Goal: Transaction & Acquisition: Obtain resource

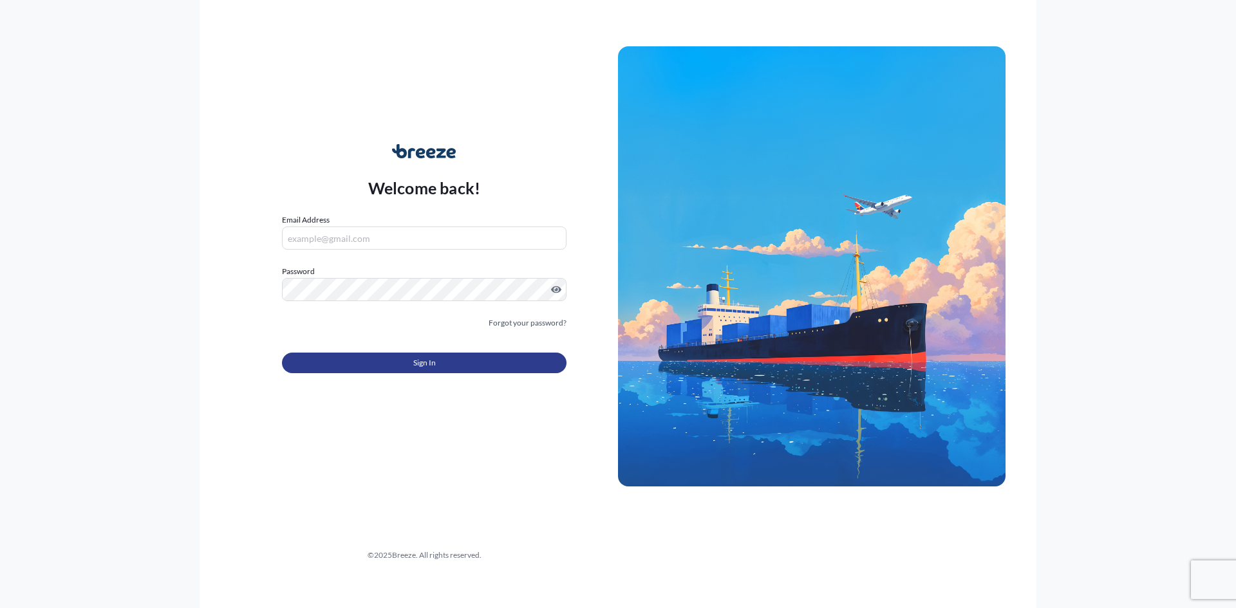
type input "[PERSON_NAME][EMAIL_ADDRESS][DOMAIN_NAME]"
click at [443, 360] on button "Sign In" at bounding box center [424, 363] width 284 height 21
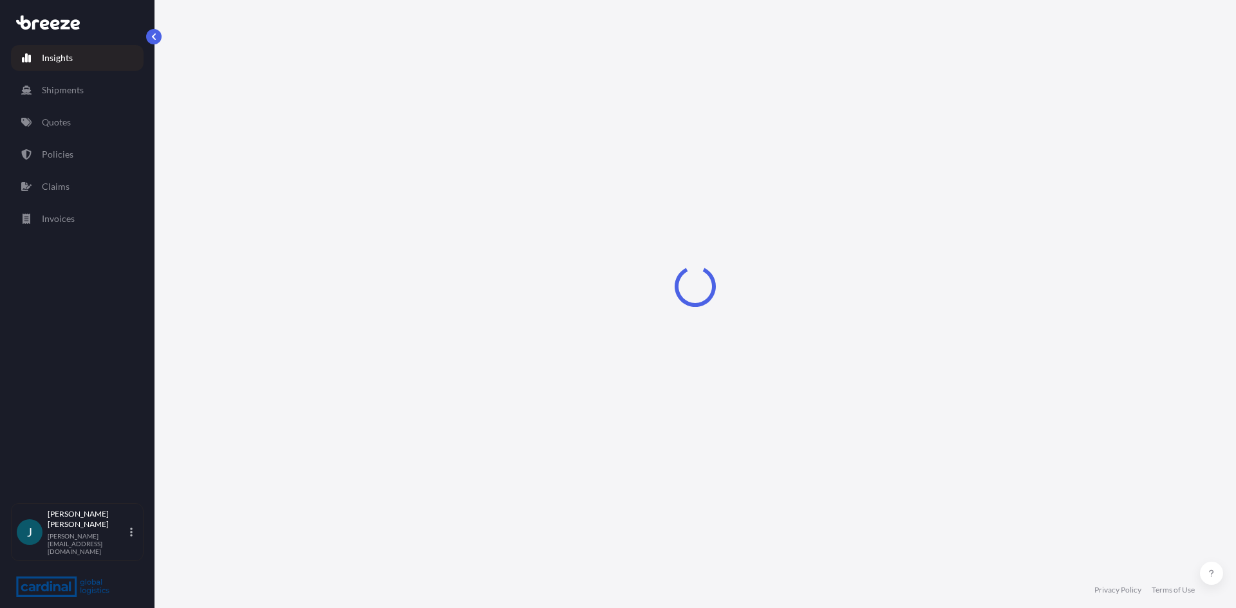
select select "2025"
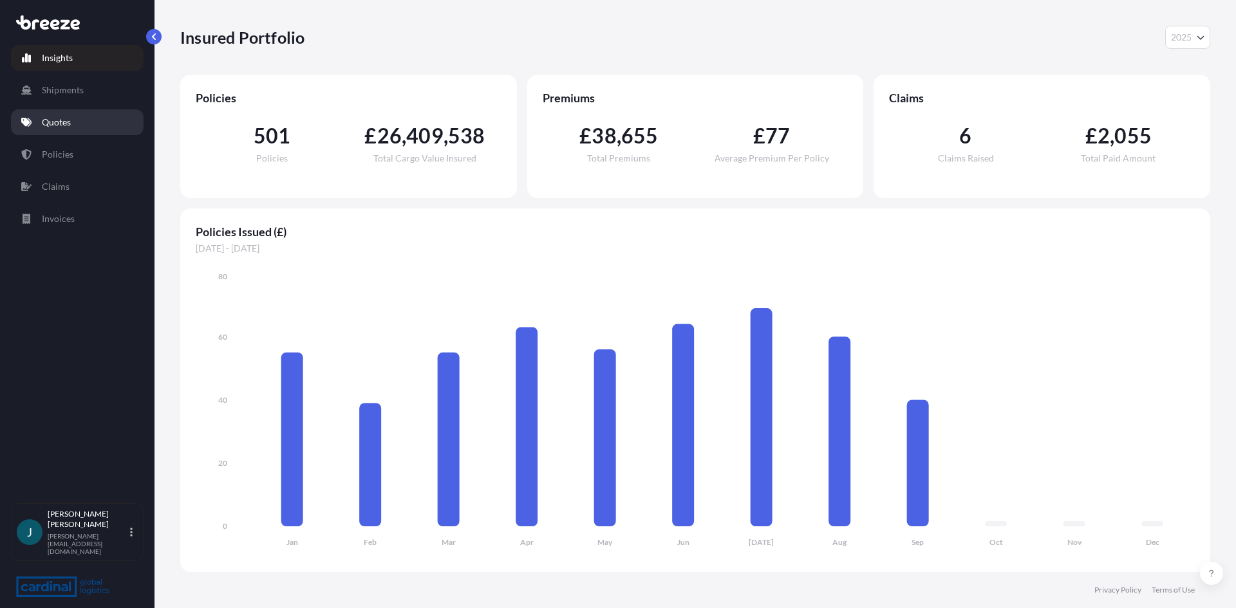
click at [64, 123] on p "Quotes" at bounding box center [56, 122] width 29 height 13
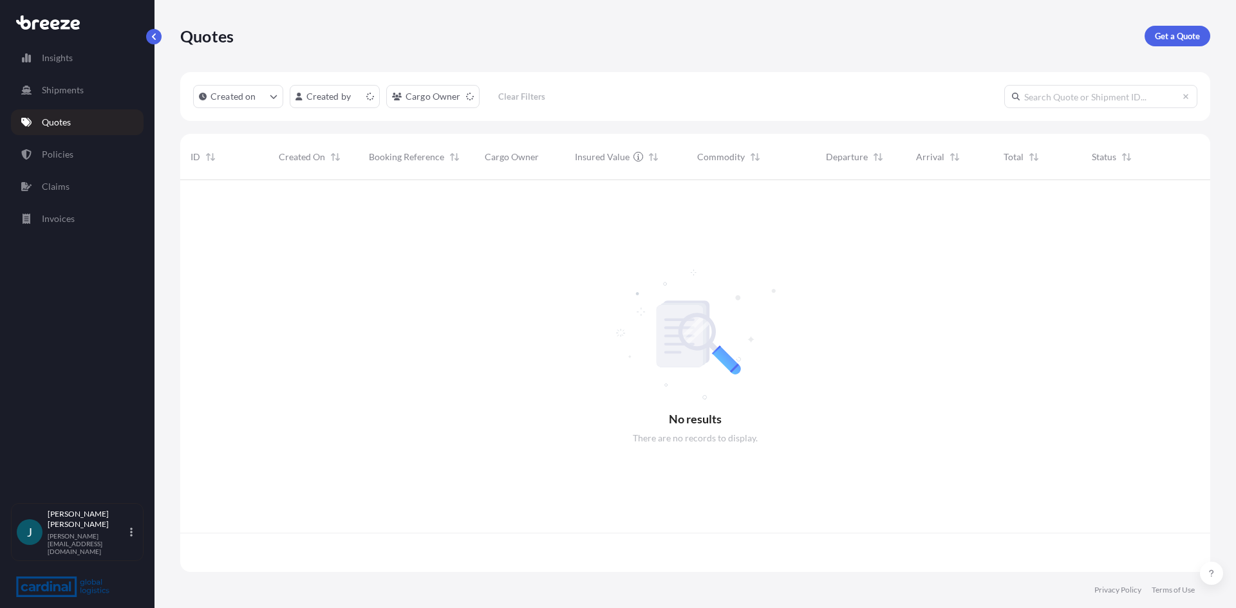
scroll to position [389, 1020]
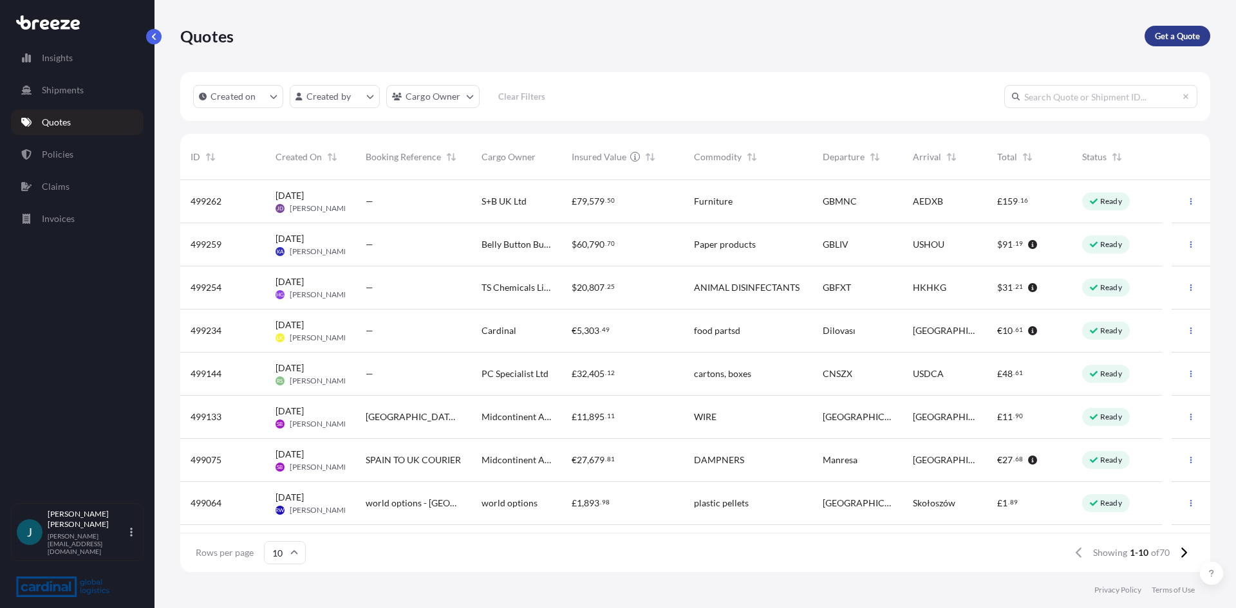
click at [1176, 37] on p "Get a Quote" at bounding box center [1176, 36] width 45 height 13
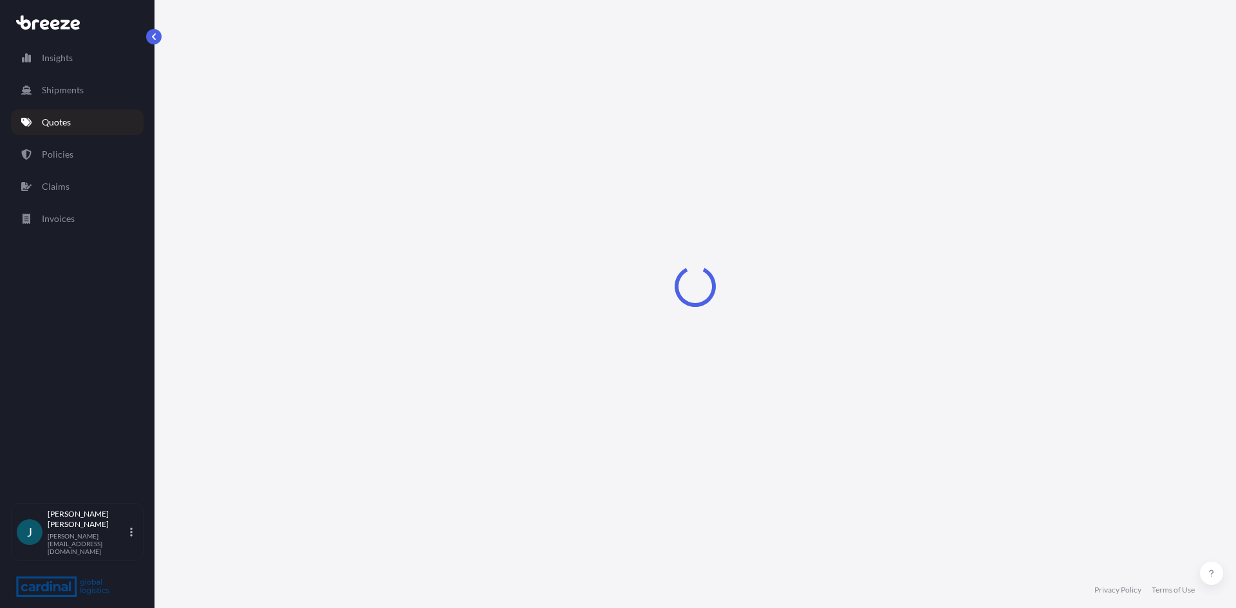
select select "Sea"
select select "1"
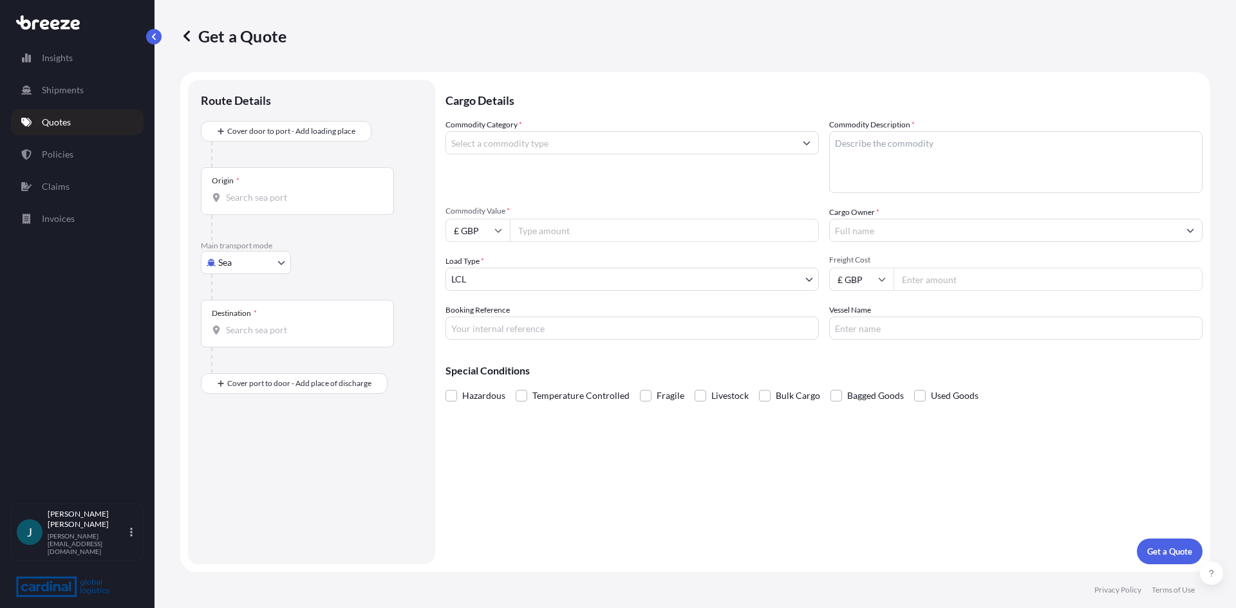
click at [255, 201] on input "Origin *" at bounding box center [302, 197] width 152 height 13
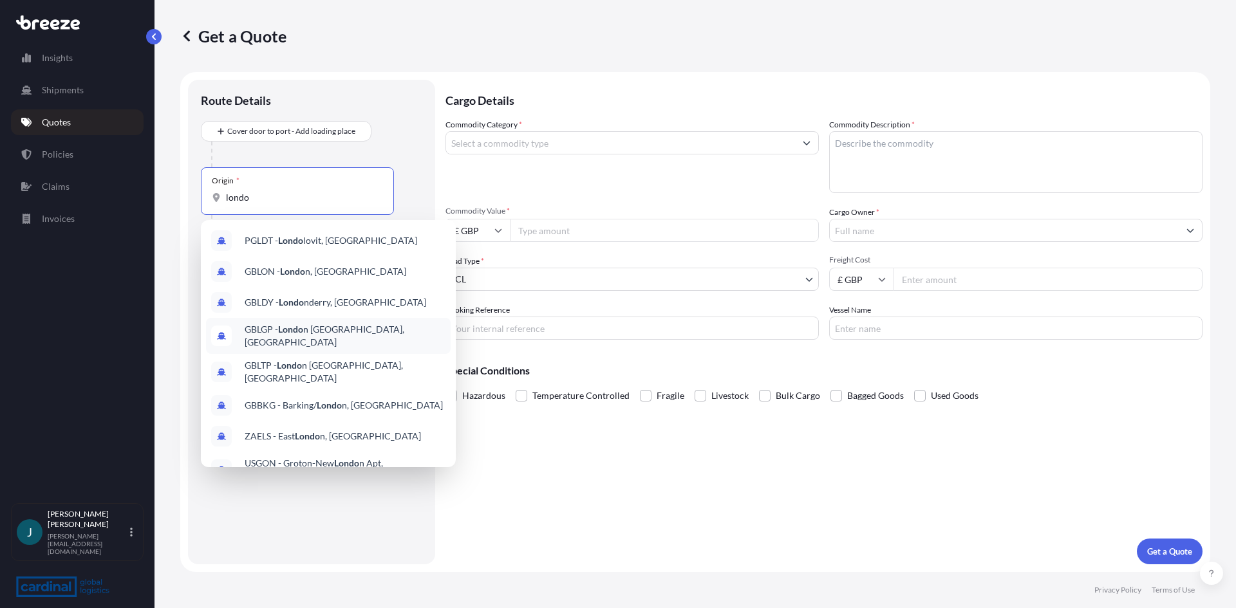
click at [353, 333] on span "GBLGP - Londo n [GEOGRAPHIC_DATA], [GEOGRAPHIC_DATA]" at bounding box center [345, 336] width 201 height 26
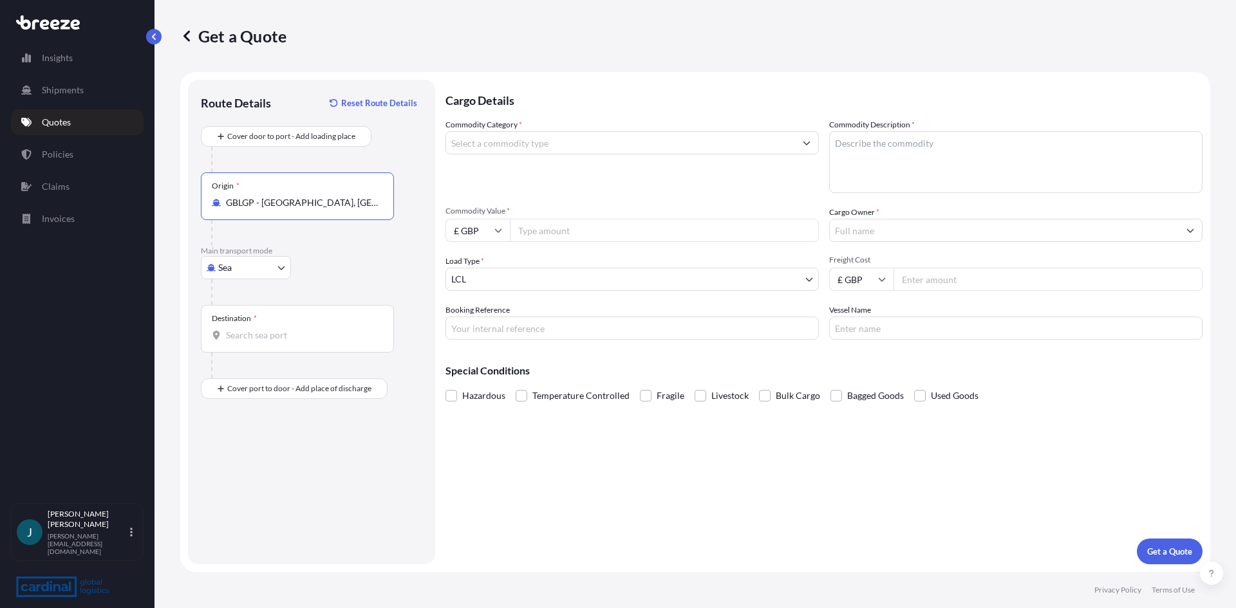
type input "GBLGP - [GEOGRAPHIC_DATA], [GEOGRAPHIC_DATA]"
click at [279, 268] on body "8 options available. 0 options available. 10 options available. Insights Shipme…" at bounding box center [618, 304] width 1236 height 608
click at [235, 348] on span "Road" at bounding box center [235, 347] width 21 height 13
select select "Road"
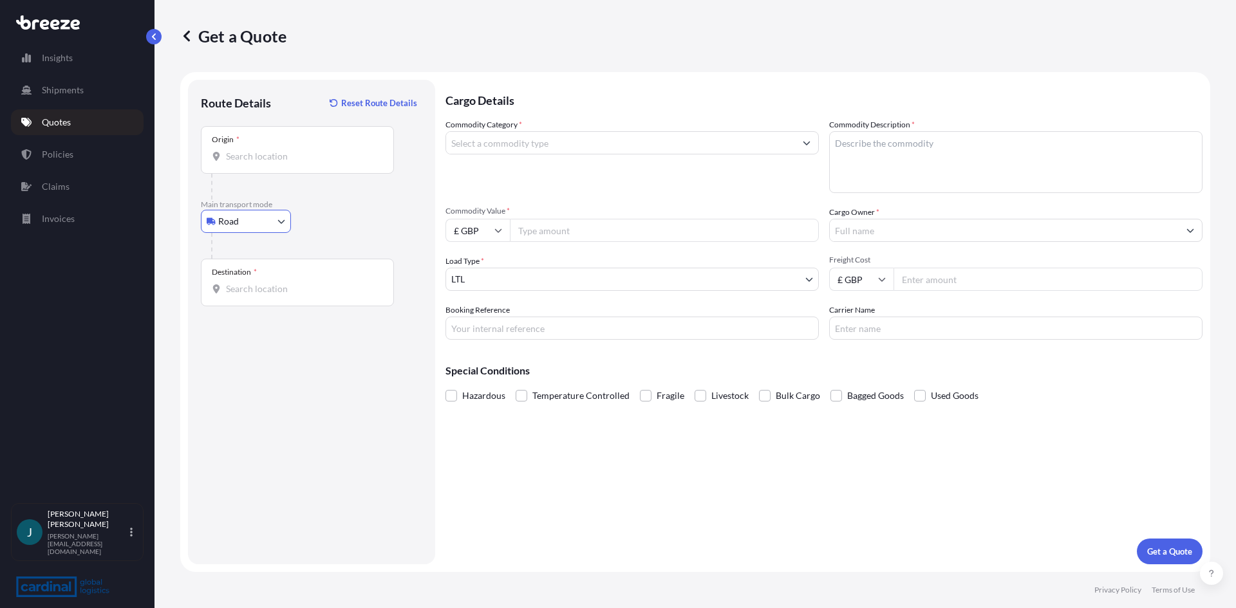
click at [264, 290] on input "Destination *" at bounding box center [302, 288] width 152 height 13
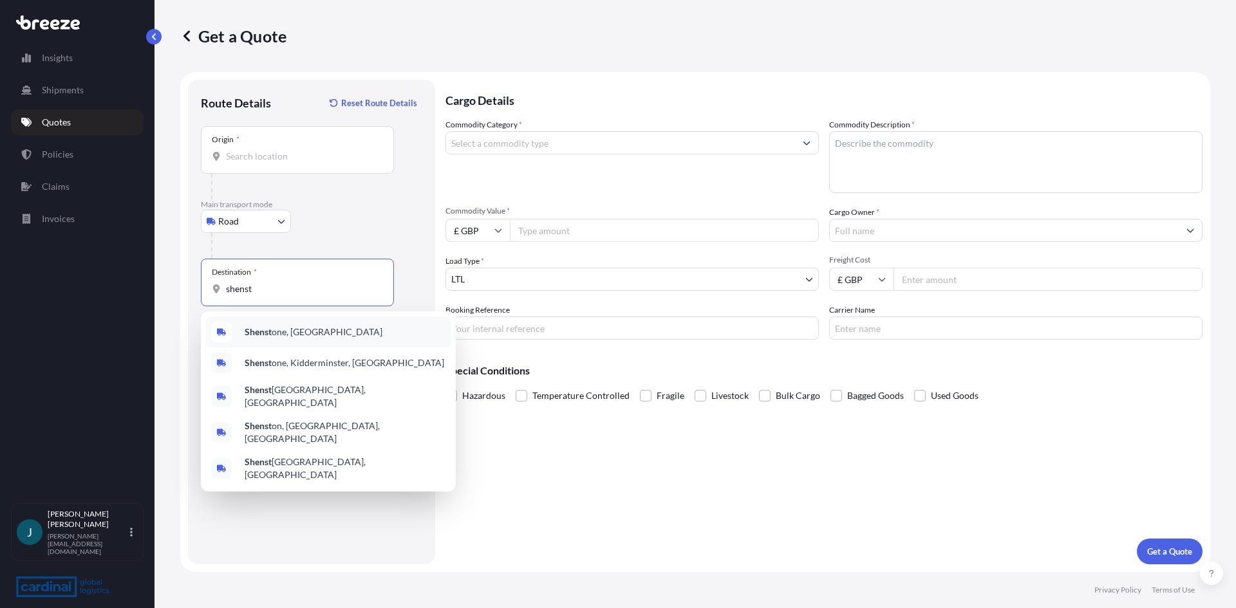
click at [295, 332] on span "Shenst one, [GEOGRAPHIC_DATA]" at bounding box center [314, 332] width 138 height 13
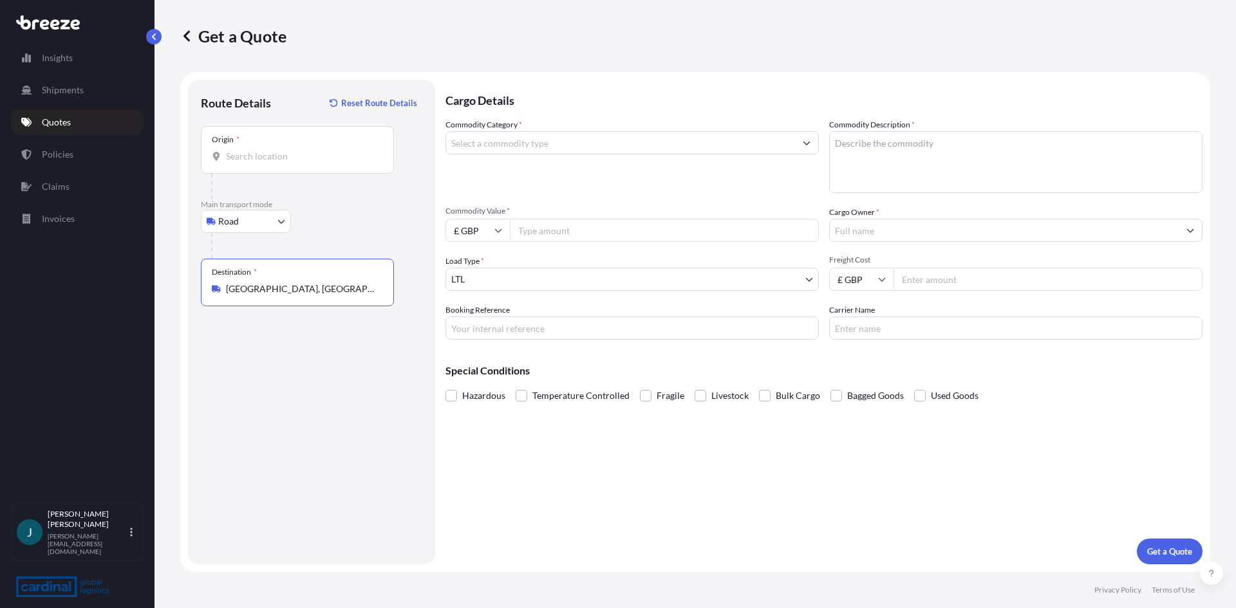
type input "[GEOGRAPHIC_DATA], [GEOGRAPHIC_DATA]"
click at [638, 143] on input "Commodity Category *" at bounding box center [620, 142] width 349 height 23
click at [807, 145] on icon "Show suggestions" at bounding box center [806, 143] width 8 height 8
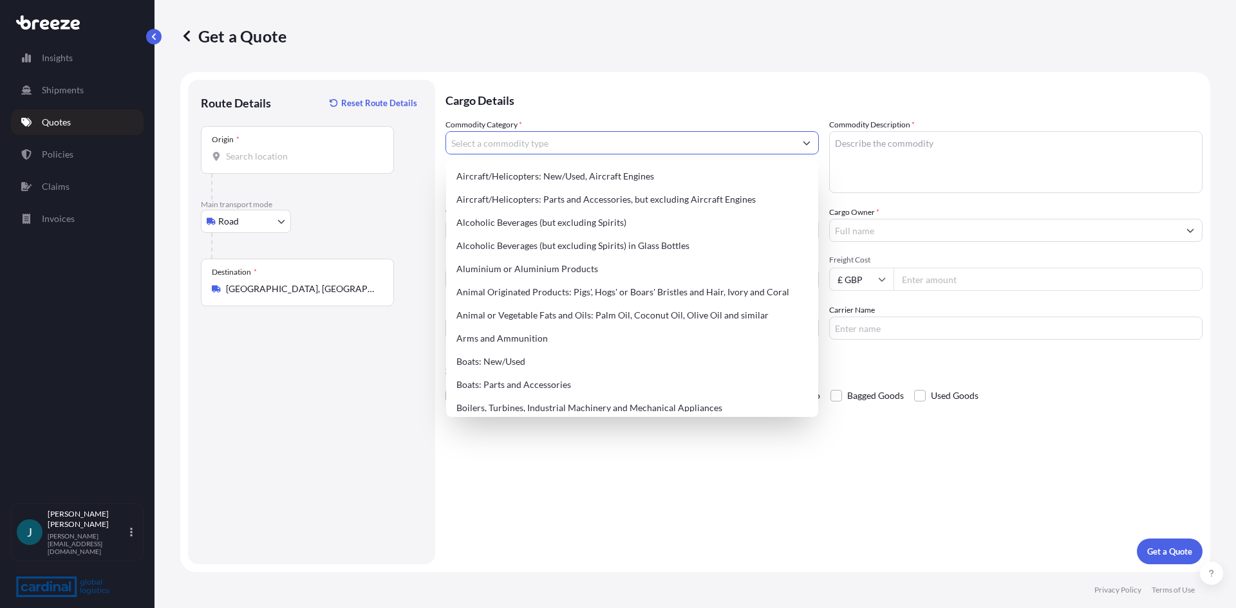
click at [806, 145] on icon "Show suggestions" at bounding box center [806, 143] width 8 height 8
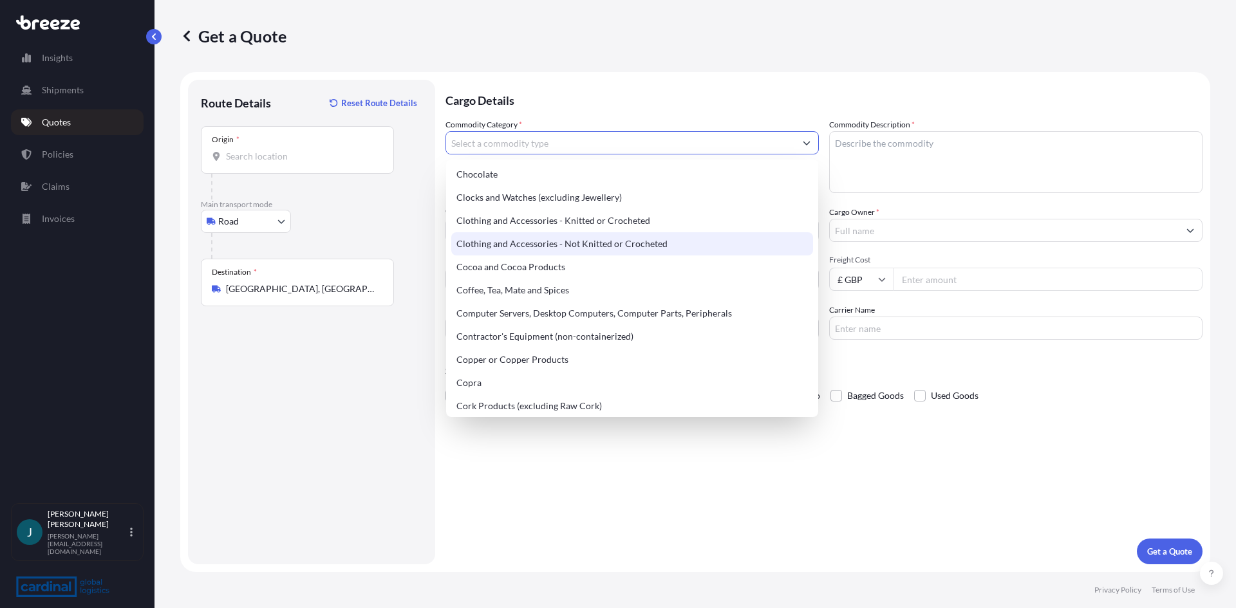
scroll to position [450, 0]
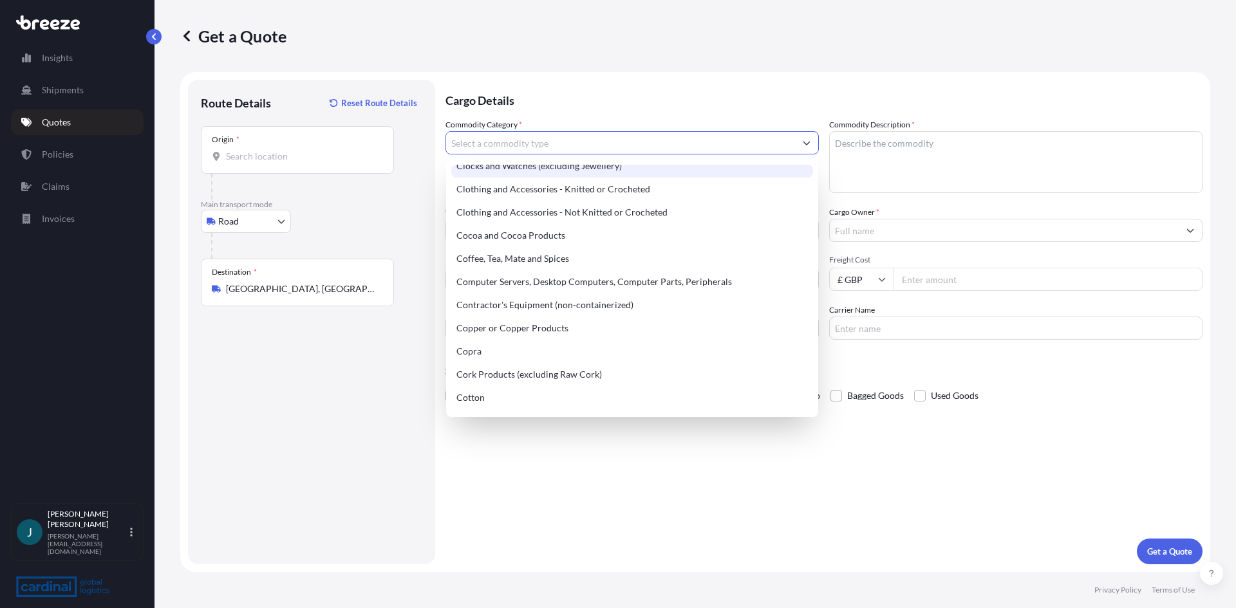
click at [709, 143] on input "Commodity Category *" at bounding box center [620, 142] width 349 height 23
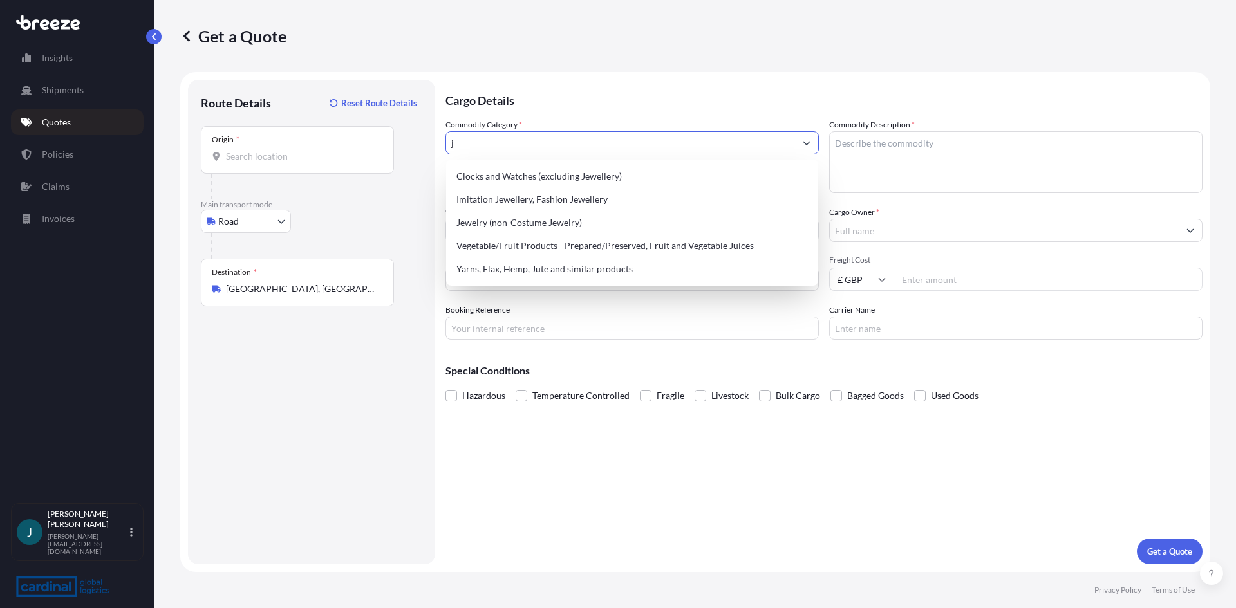
scroll to position [0, 0]
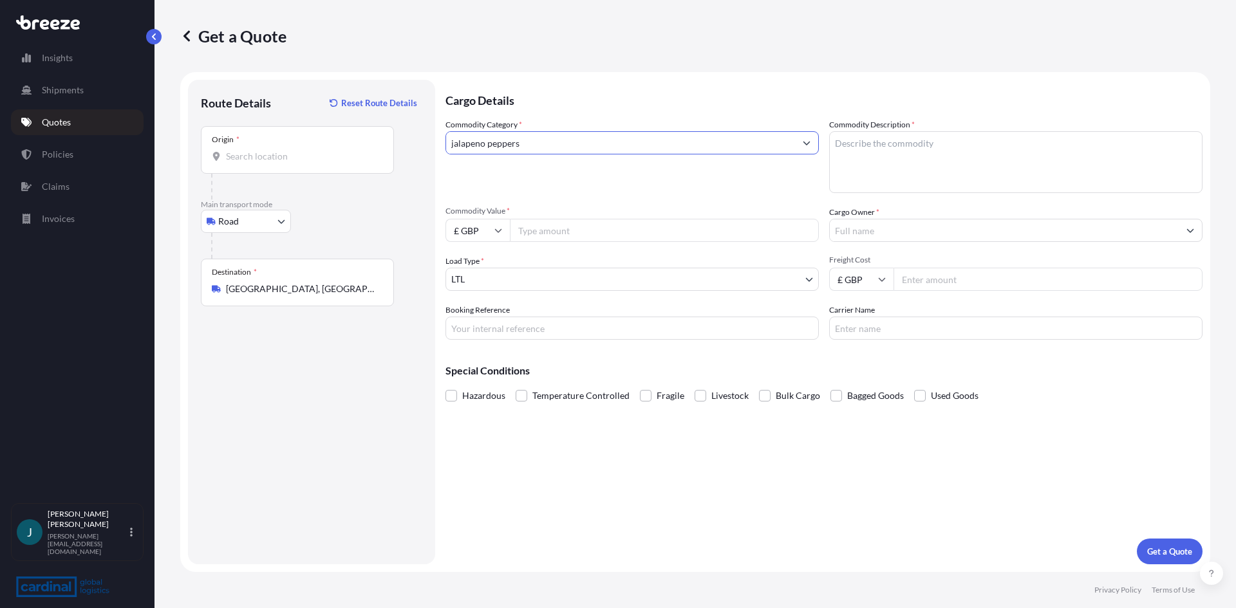
type input "jalapeno peppers"
click at [1136, 539] on button "Get a Quote" at bounding box center [1169, 552] width 66 height 26
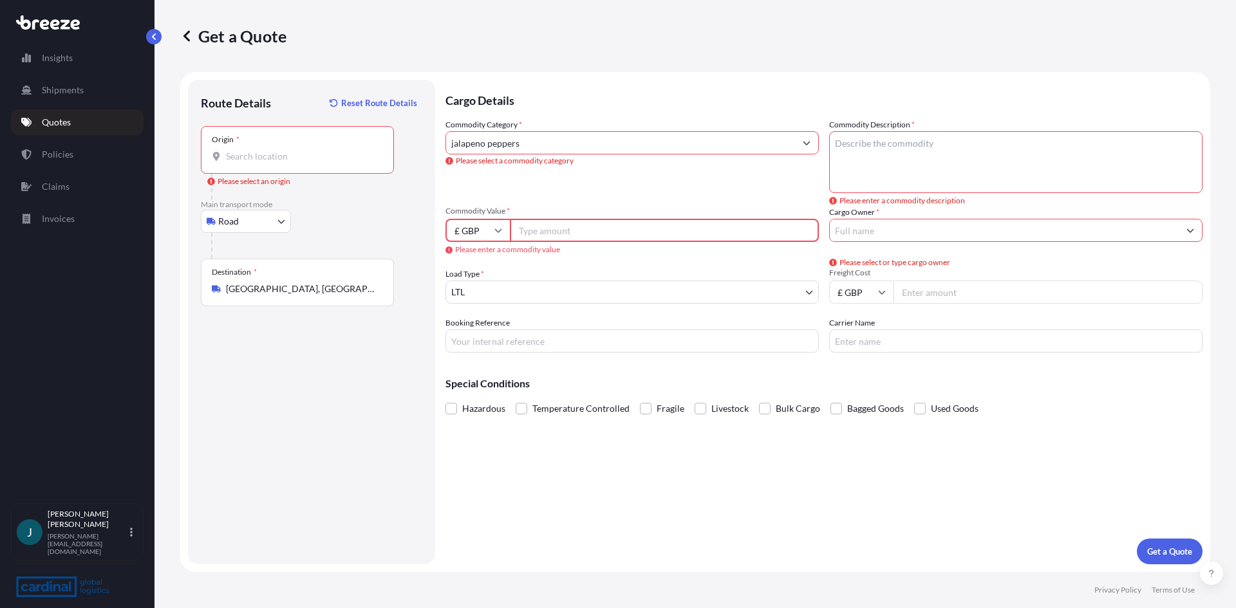
click at [298, 162] on input "Origin * Please select an origin" at bounding box center [302, 156] width 152 height 13
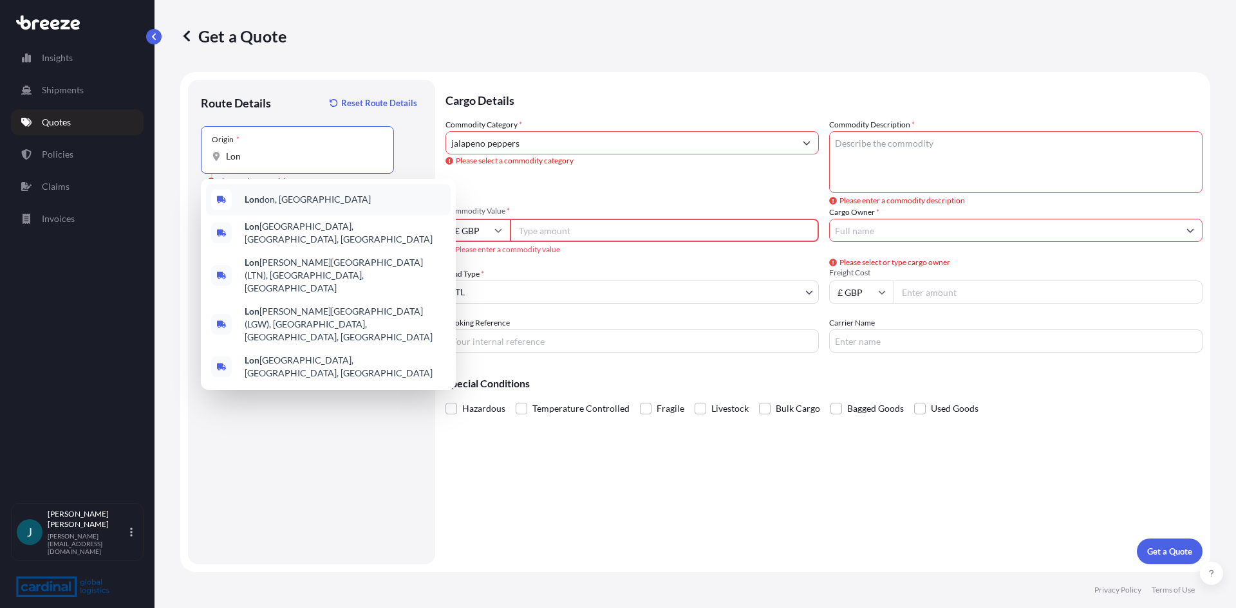
click at [279, 202] on span "Lon don, [GEOGRAPHIC_DATA]" at bounding box center [308, 199] width 126 height 13
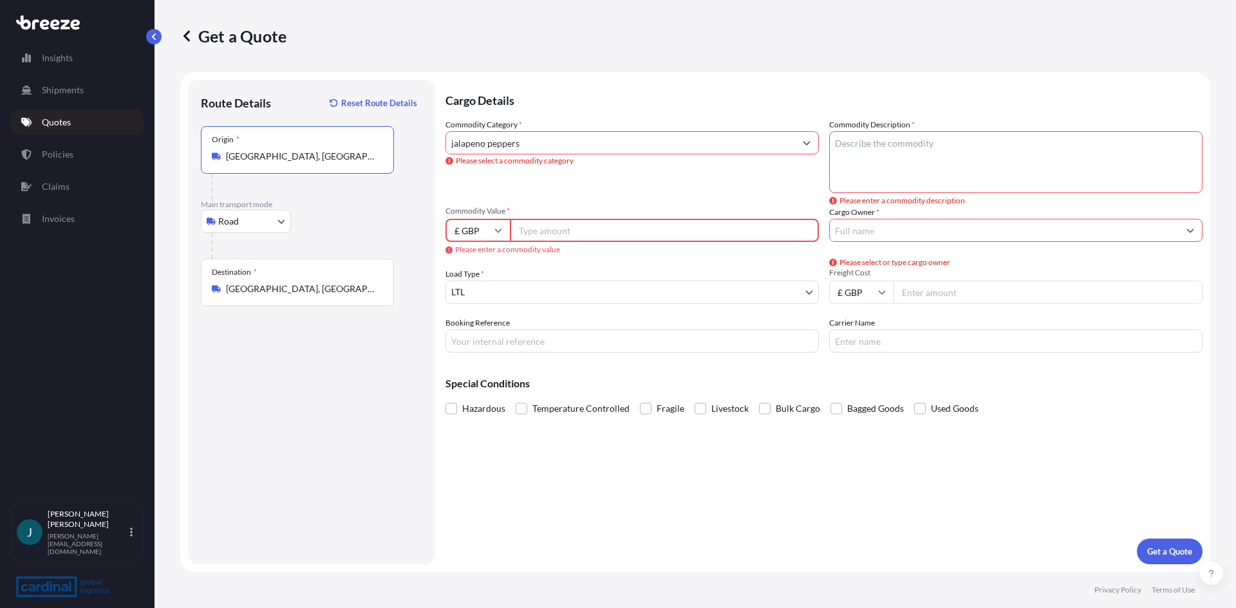
type input "[GEOGRAPHIC_DATA], [GEOGRAPHIC_DATA]"
click at [580, 143] on input "jalapeno peppers" at bounding box center [620, 142] width 349 height 23
type input "j"
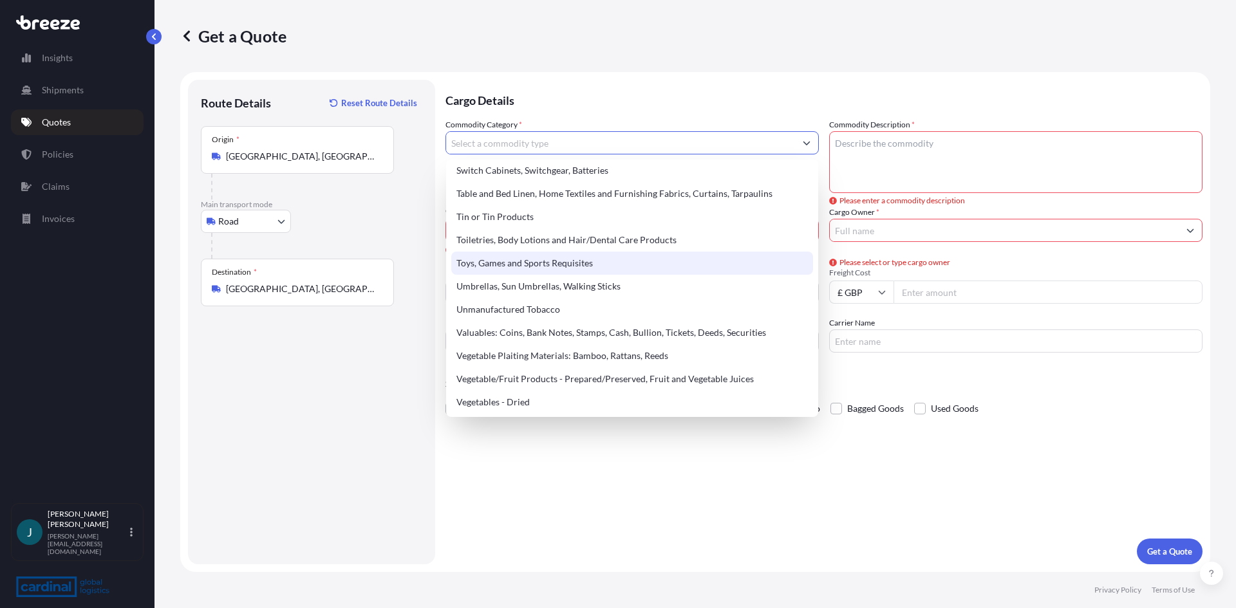
scroll to position [2831, 0]
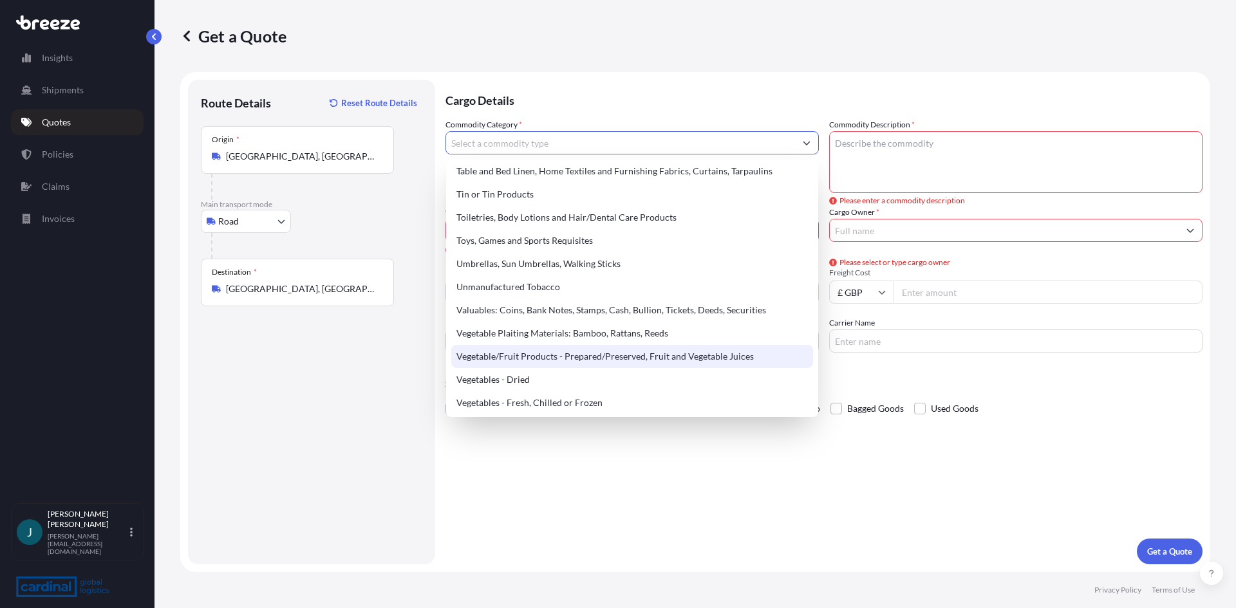
click at [714, 348] on div "Vegetable/Fruit Products - Prepared/Preserved, Fruit and Vegetable Juices" at bounding box center [632, 356] width 362 height 23
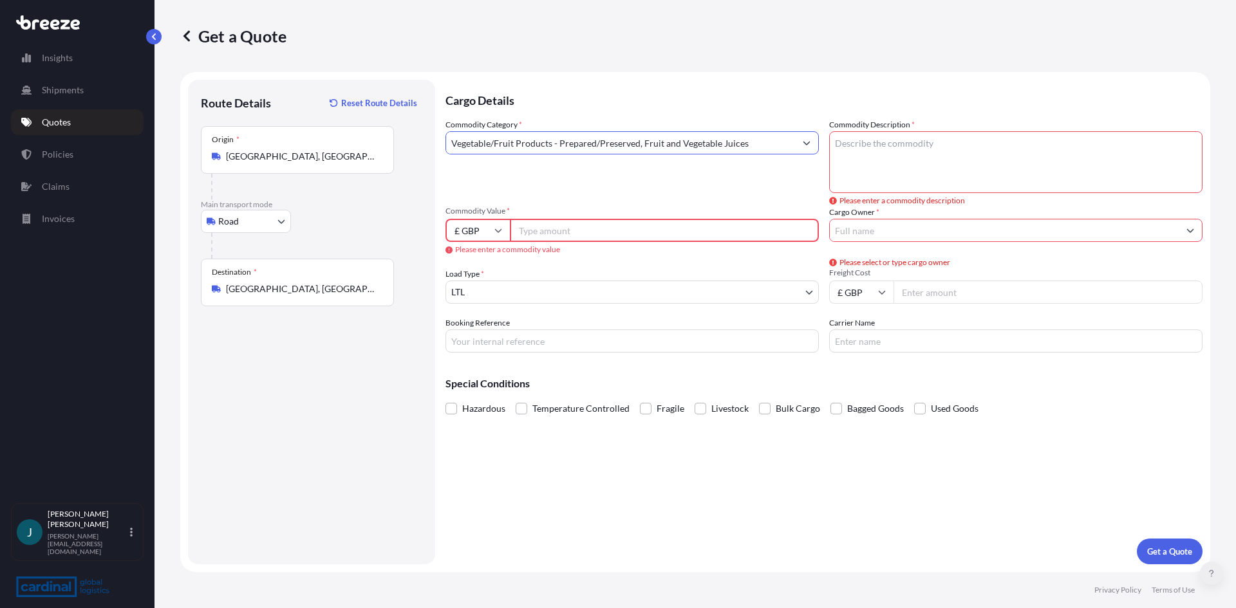
type input "Vegetable/Fruit Products - Prepared/Preserved, Fruit and Vegetable Juices"
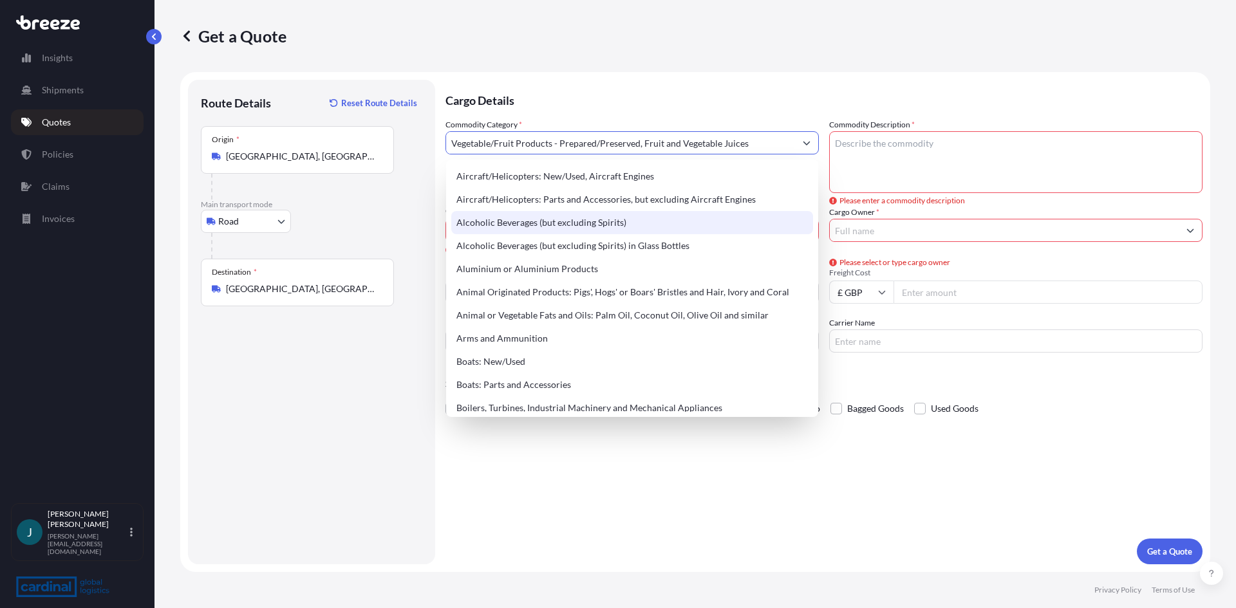
click at [755, 528] on div "Cargo Details Commodity Category * Vegetable/Fruit Products - Prepared/Preserve…" at bounding box center [823, 322] width 757 height 485
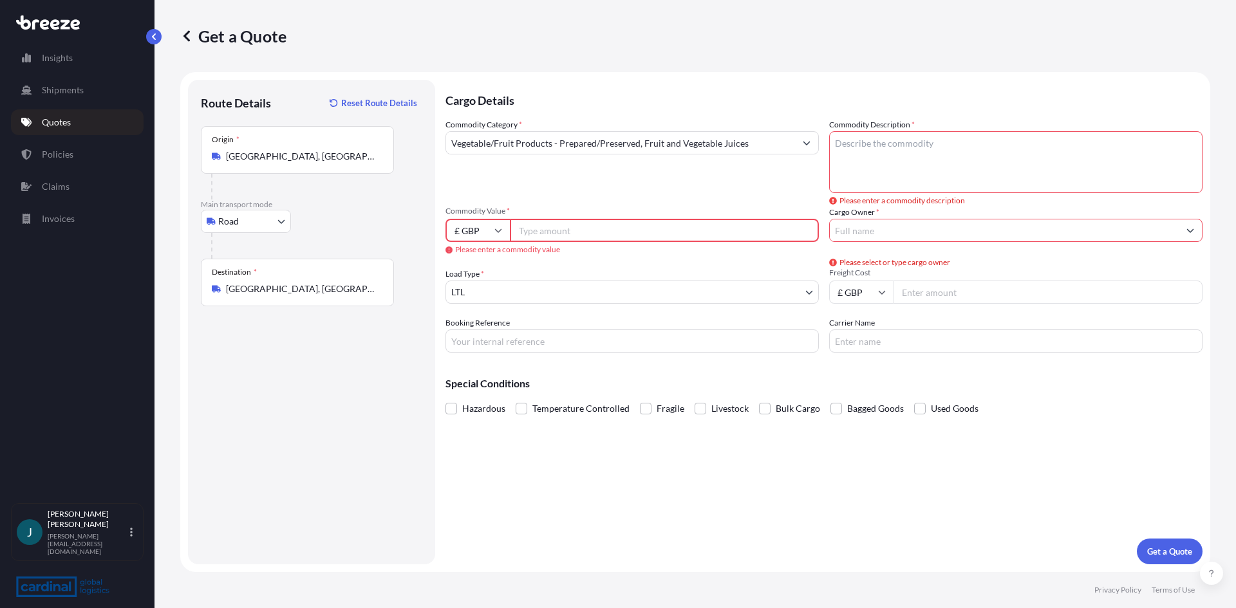
click at [556, 236] on input "Commodity Value *" at bounding box center [664, 230] width 309 height 23
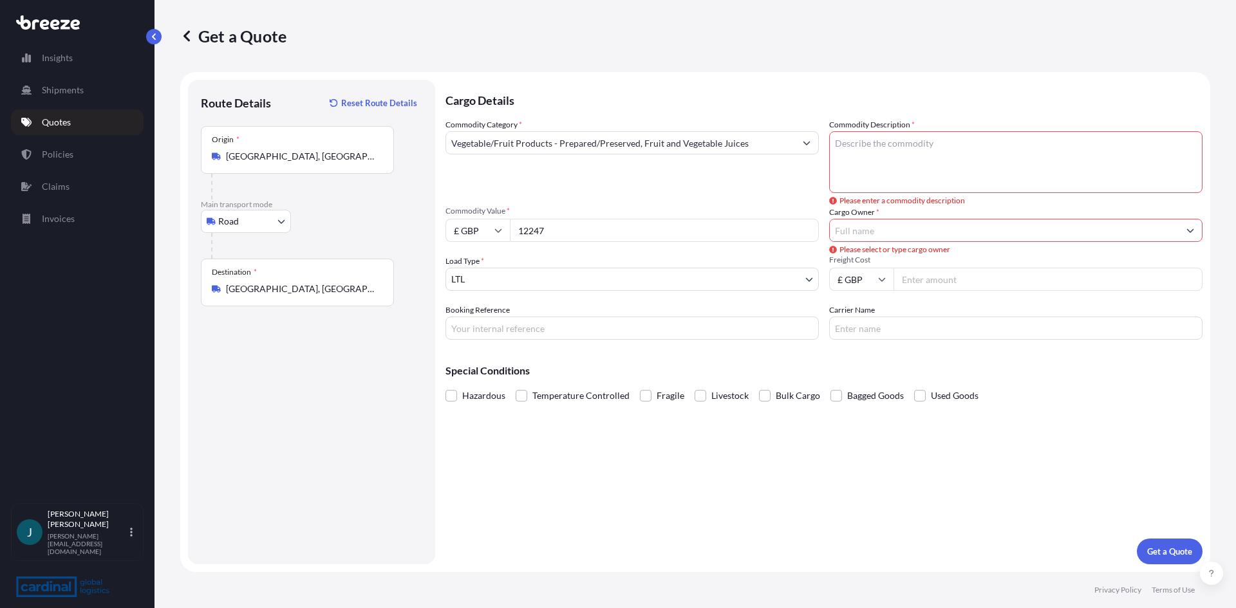
type input "12247"
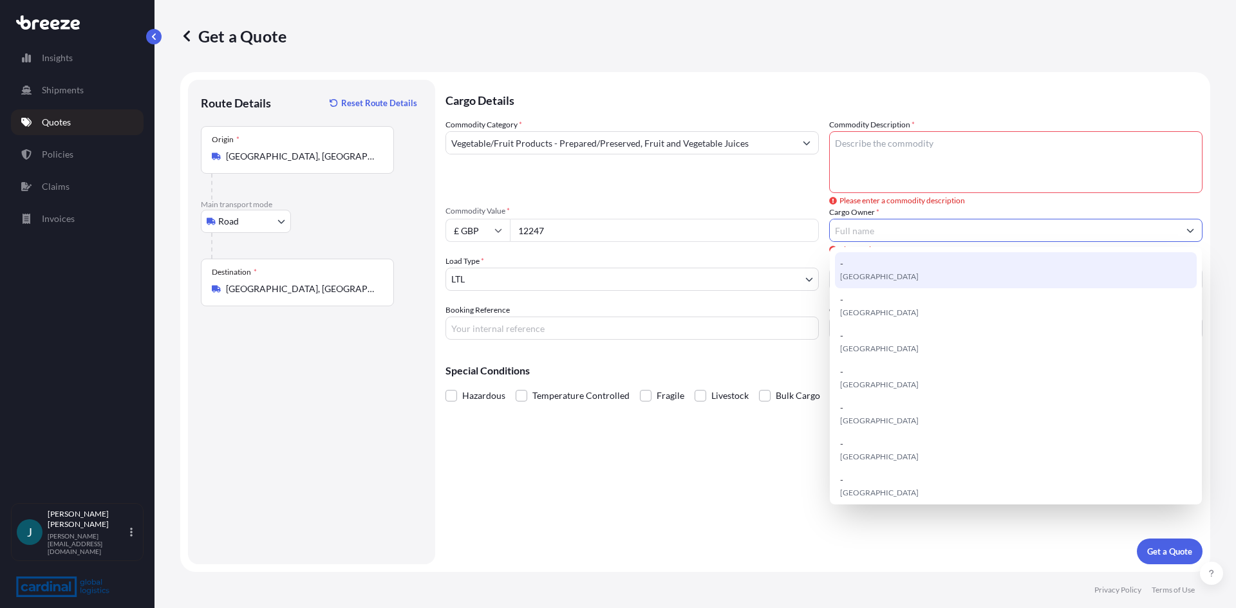
click at [862, 278] on span "[GEOGRAPHIC_DATA]" at bounding box center [879, 276] width 79 height 13
type input "-"
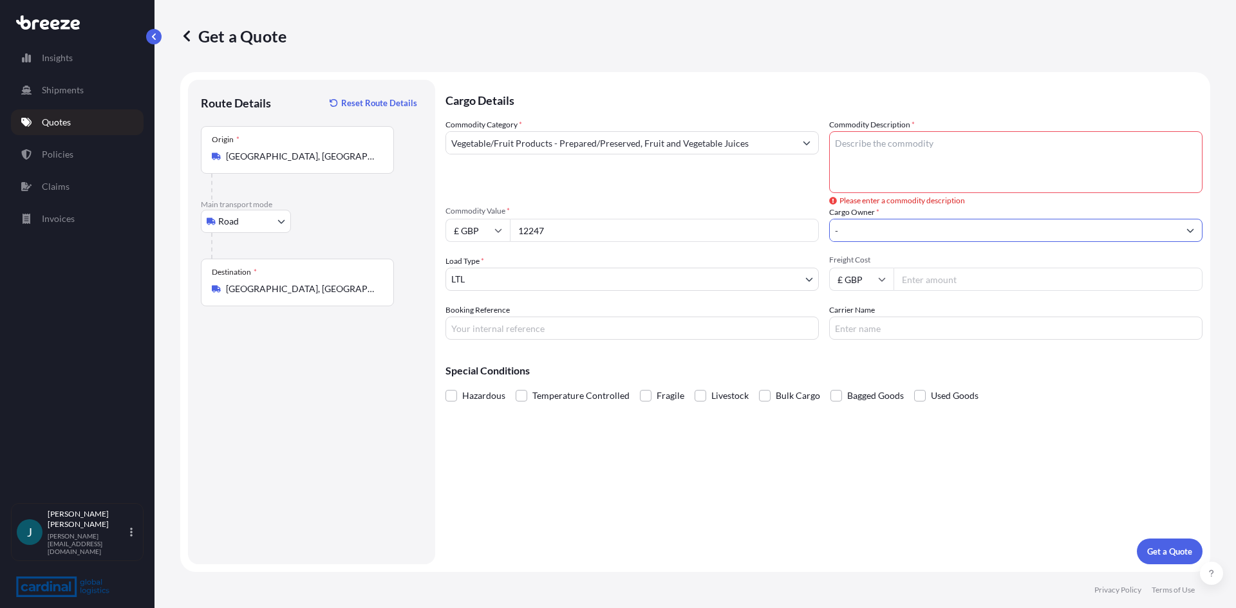
drag, startPoint x: 899, startPoint y: 228, endPoint x: 855, endPoint y: 235, distance: 44.3
click at [870, 235] on input "-" at bounding box center [1003, 230] width 349 height 23
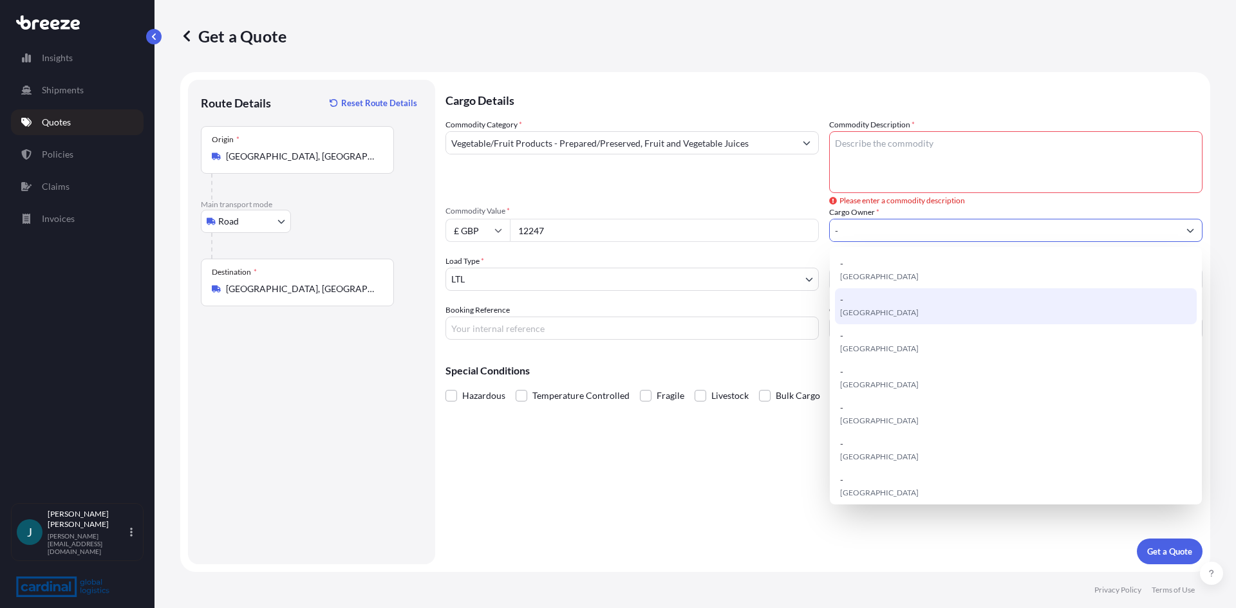
click at [1189, 232] on icon "Show suggestions" at bounding box center [1190, 231] width 7 height 4
click at [922, 241] on input "-" at bounding box center [1003, 230] width 349 height 23
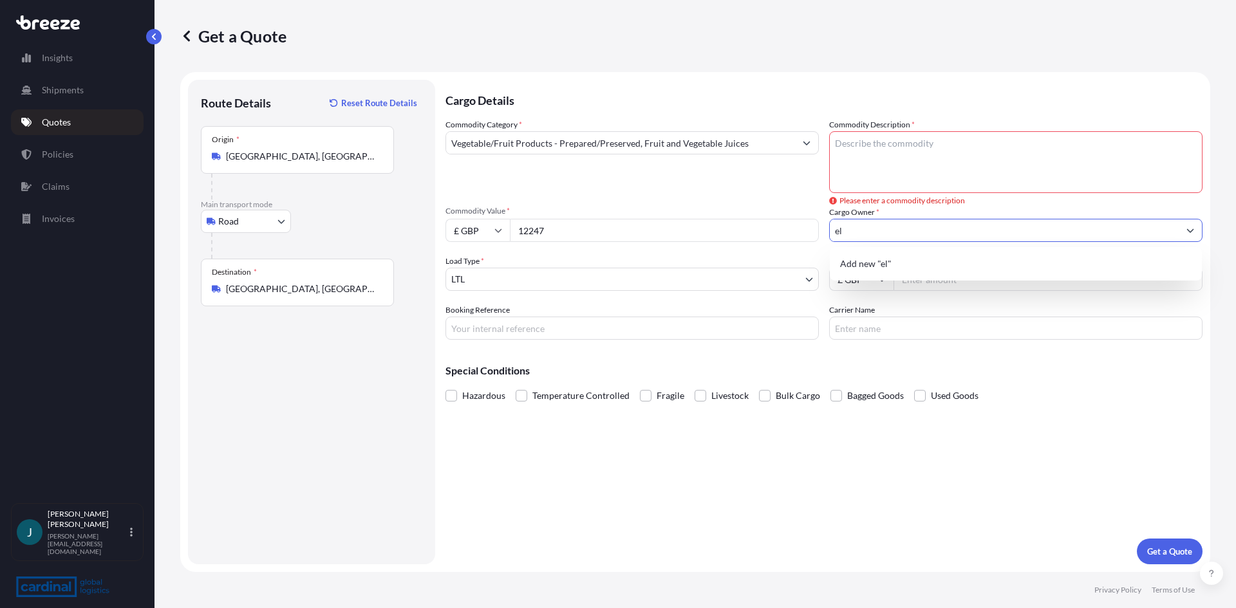
type input "e"
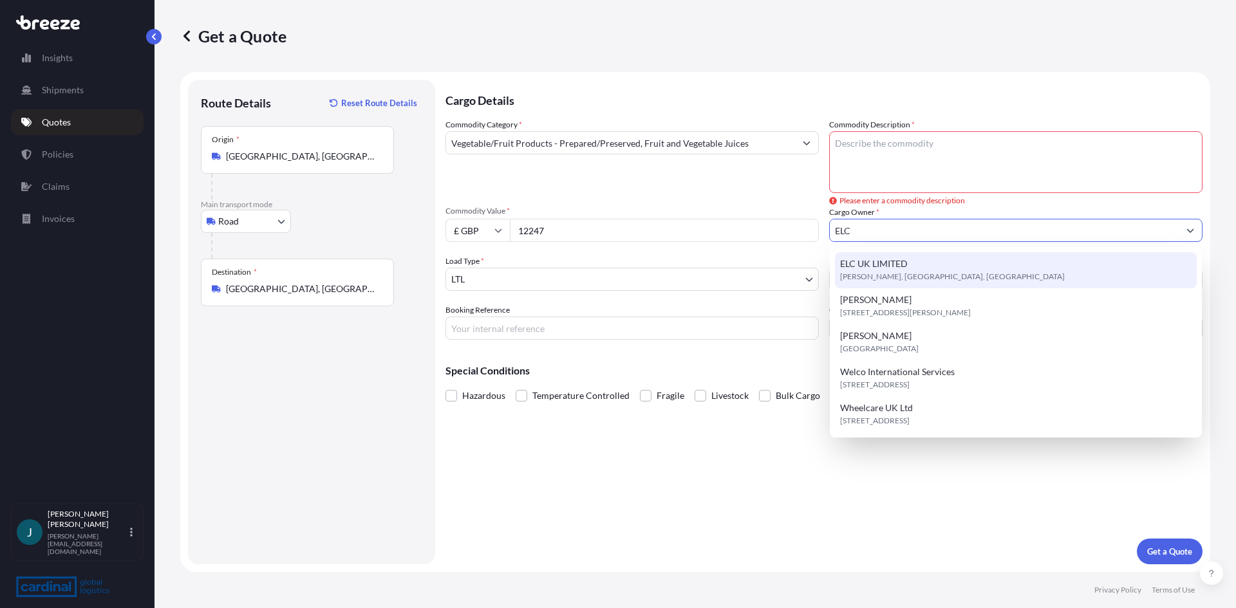
click at [911, 275] on span "[PERSON_NAME], [GEOGRAPHIC_DATA], [GEOGRAPHIC_DATA]" at bounding box center [952, 276] width 225 height 13
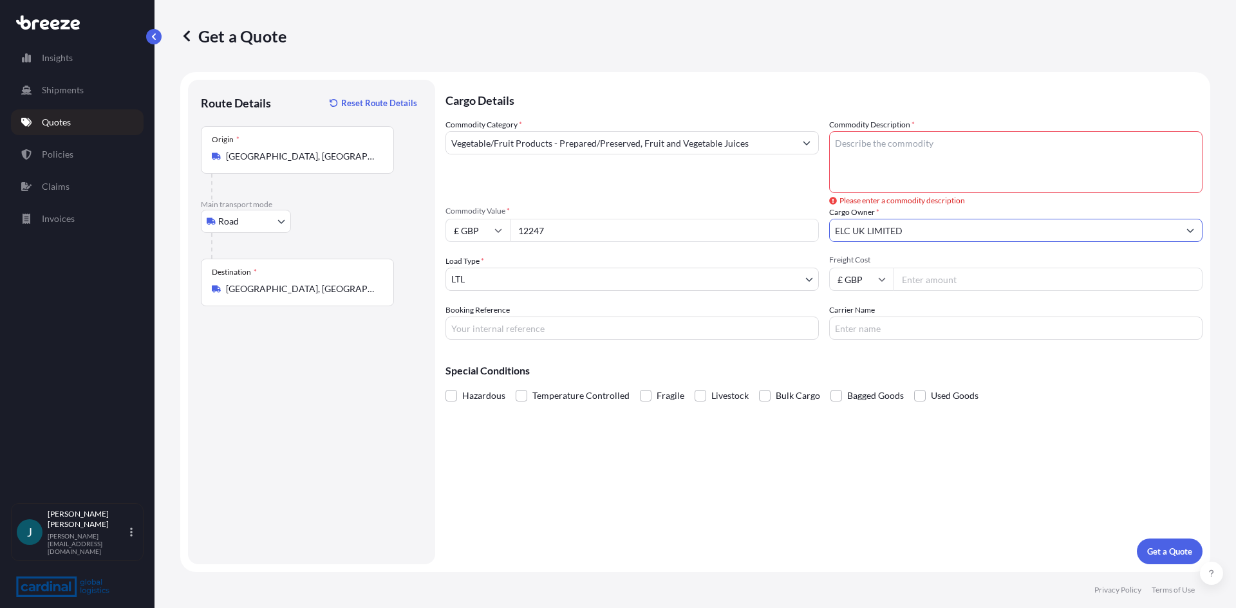
type input "ELC UK LIMITED"
click at [934, 158] on textarea "Commodity Description *" at bounding box center [1015, 162] width 373 height 62
type textarea "Jalapeno Peppers"
click at [617, 329] on input "Booking Reference" at bounding box center [631, 328] width 373 height 23
click at [291, 416] on div "Route Details Reset Route Details Place of loading Road Road Rail Origin * [GEO…" at bounding box center [311, 322] width 221 height 459
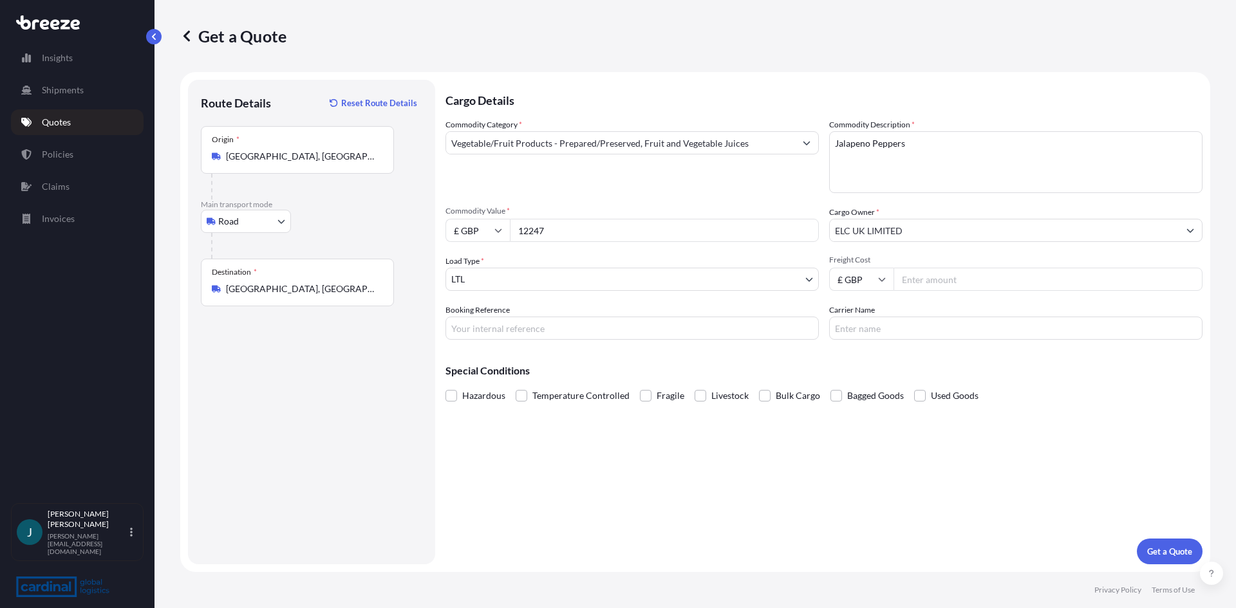
click at [917, 278] on input "Freight Cost" at bounding box center [1047, 279] width 309 height 23
click at [554, 227] on input "12247" at bounding box center [664, 230] width 309 height 23
type input "1"
type input "11082"
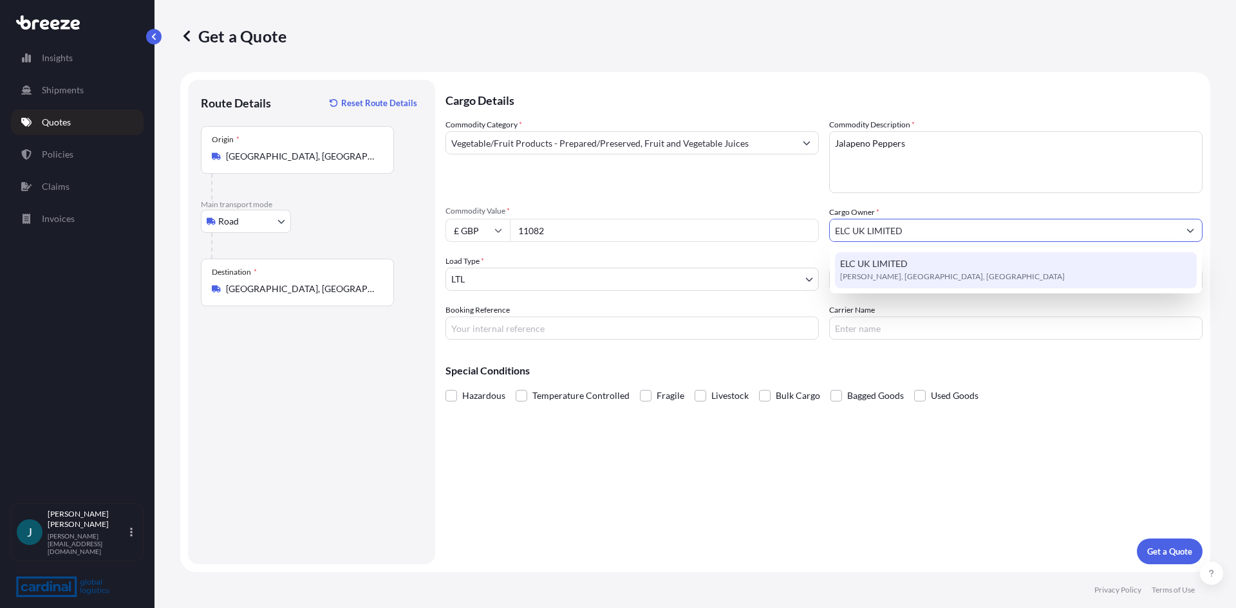
click at [898, 275] on span "[PERSON_NAME], [GEOGRAPHIC_DATA], [GEOGRAPHIC_DATA]" at bounding box center [952, 276] width 225 height 13
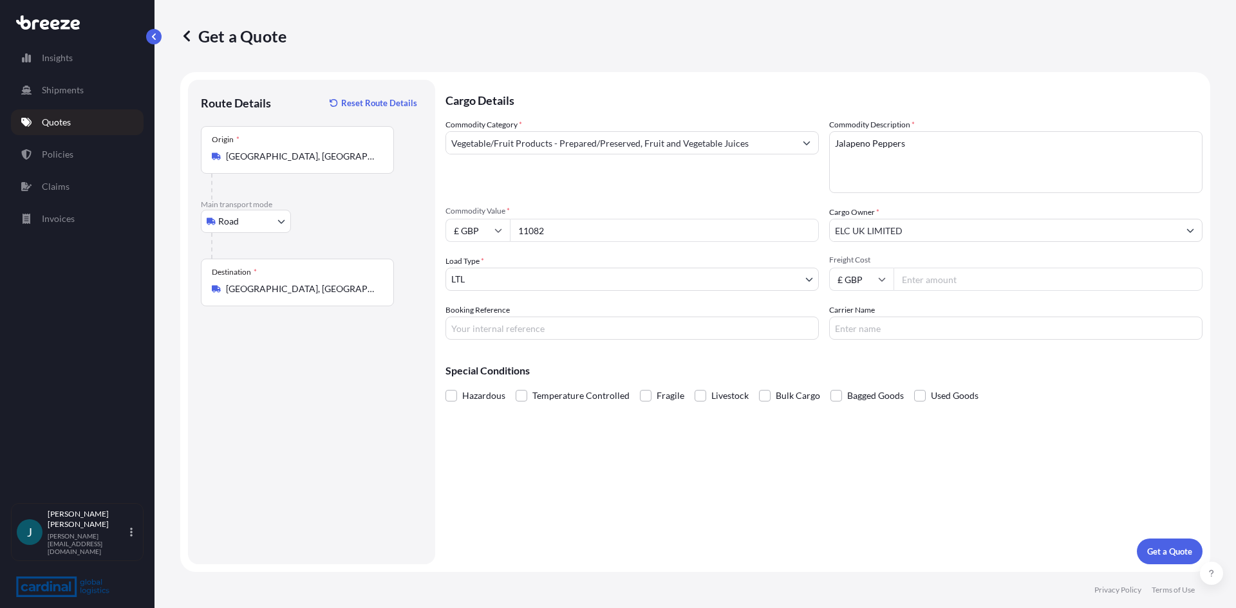
click at [912, 278] on input "Freight Cost" at bounding box center [1047, 279] width 309 height 23
type input "1165"
type input "5022217"
click at [1162, 544] on button "Get a Quote" at bounding box center [1169, 552] width 66 height 26
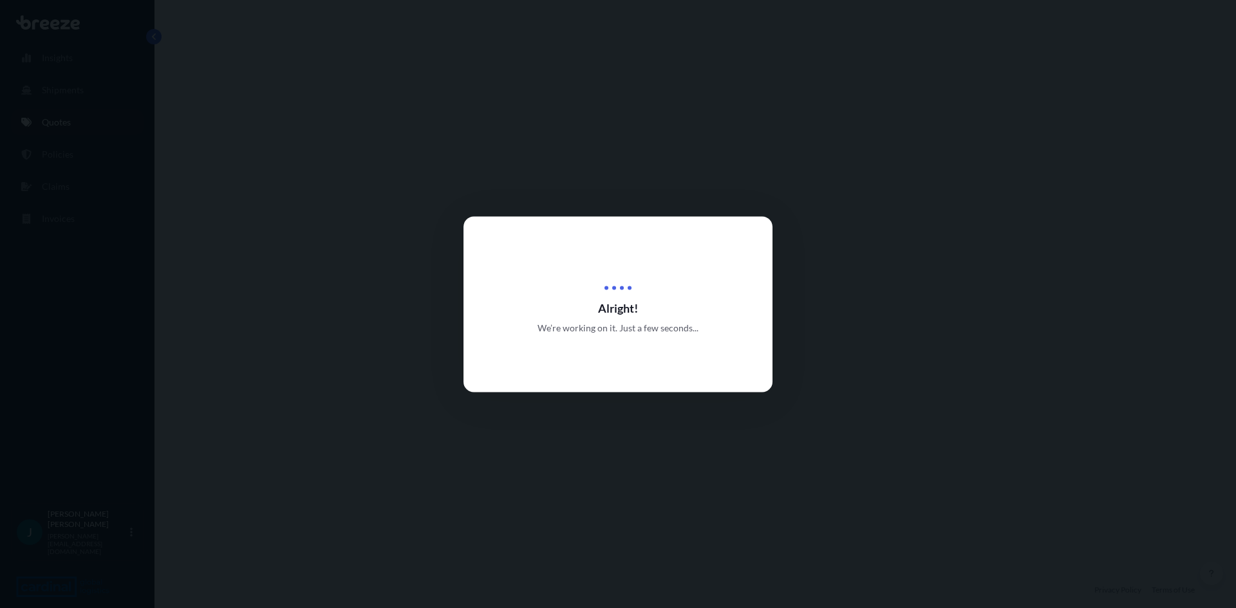
select select "Road"
select select "1"
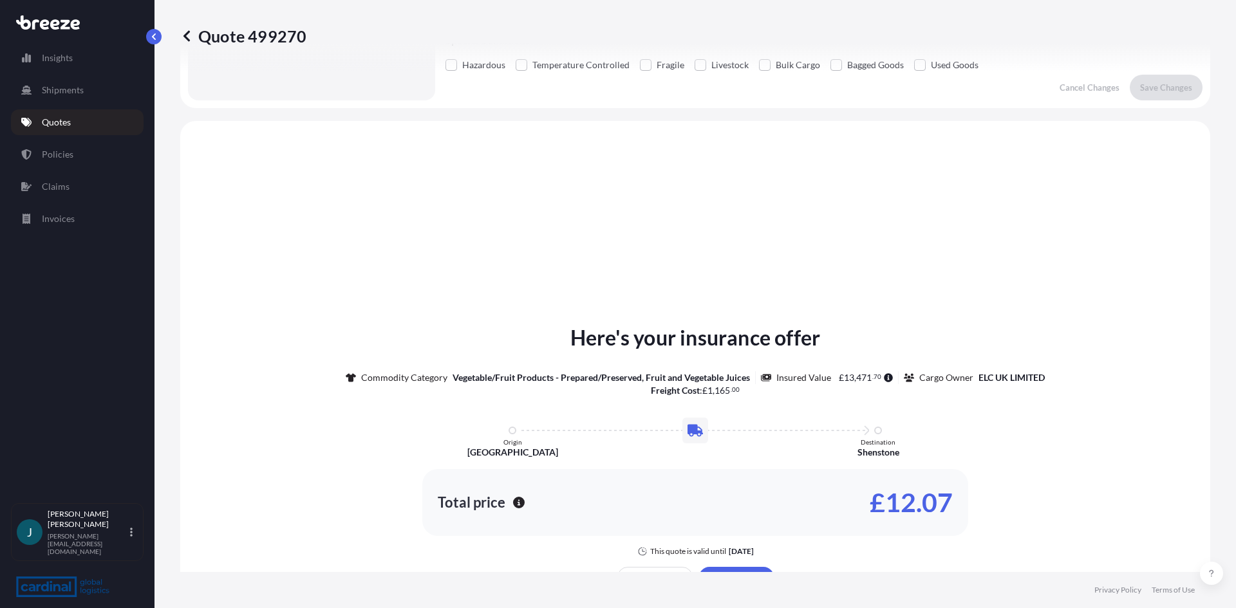
scroll to position [387, 0]
